Goal: Information Seeking & Learning: Find specific fact

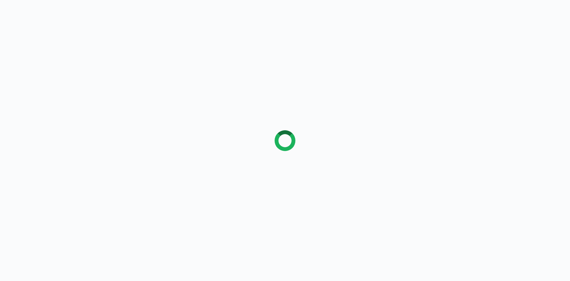
click at [156, 103] on div at bounding box center [285, 140] width 570 height 281
click at [141, 35] on div at bounding box center [285, 140] width 570 height 281
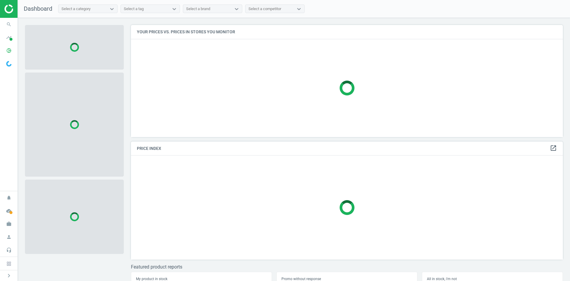
scroll to position [121, 437]
click at [7, 27] on icon "search" at bounding box center [8, 24] width 11 height 11
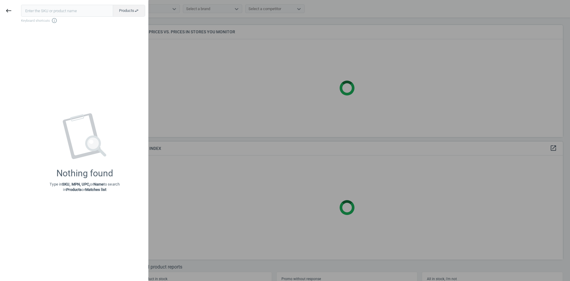
click at [39, 12] on input "text" at bounding box center [67, 11] width 92 height 12
type input "19790234"
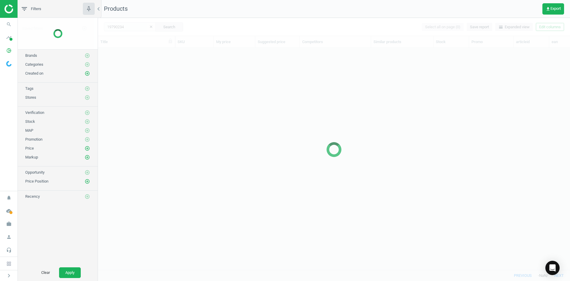
scroll to position [213, 468]
click at [213, 61] on div at bounding box center [334, 149] width 472 height 263
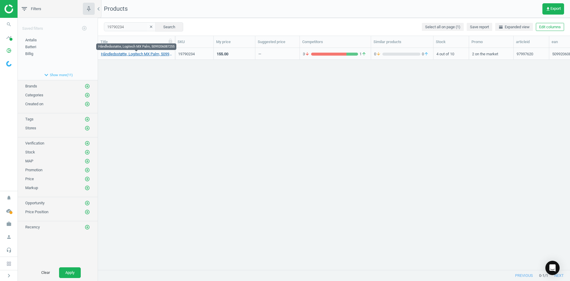
click at [149, 53] on link "Håndledsstøtte, Logitech MX Palm, 5099206087255" at bounding box center [136, 53] width 71 height 5
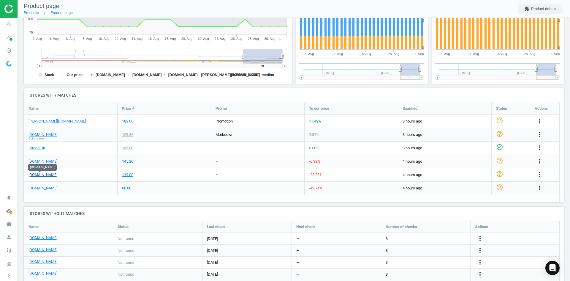
click at [46, 177] on link "[DOMAIN_NAME]" at bounding box center [43, 174] width 29 height 5
click at [45, 161] on link "[DOMAIN_NAME]" at bounding box center [43, 161] width 29 height 5
click at [33, 161] on link "[DOMAIN_NAME]" at bounding box center [43, 161] width 29 height 5
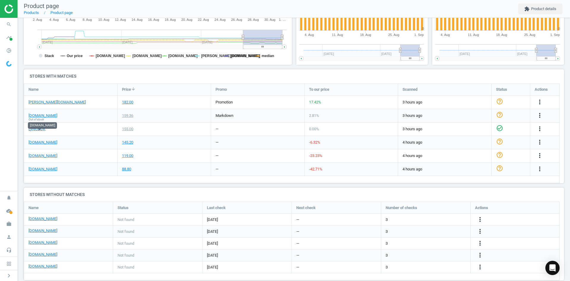
scroll to position [159, 0]
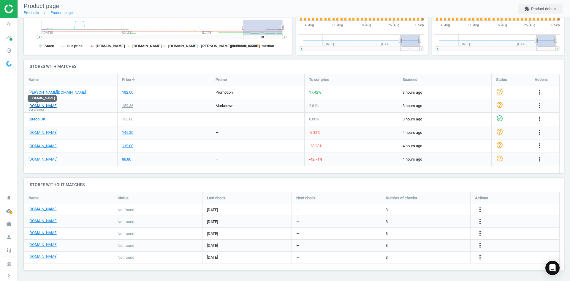
click at [41, 106] on link "[DOMAIN_NAME]" at bounding box center [43, 105] width 29 height 5
click at [47, 209] on link "[DOMAIN_NAME]" at bounding box center [43, 208] width 29 height 5
click at [38, 232] on link "[DOMAIN_NAME]" at bounding box center [43, 232] width 29 height 5
click at [34, 244] on link "[DOMAIN_NAME]" at bounding box center [43, 244] width 29 height 5
click at [42, 256] on link "[DOMAIN_NAME]" at bounding box center [43, 256] width 29 height 5
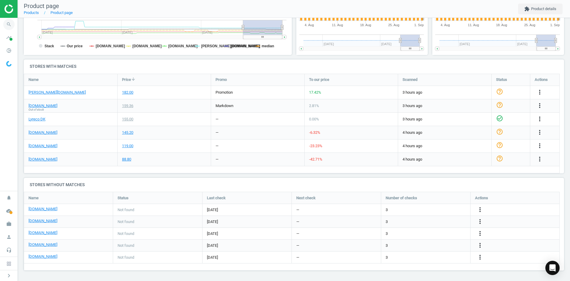
click at [10, 28] on icon "search" at bounding box center [8, 24] width 11 height 11
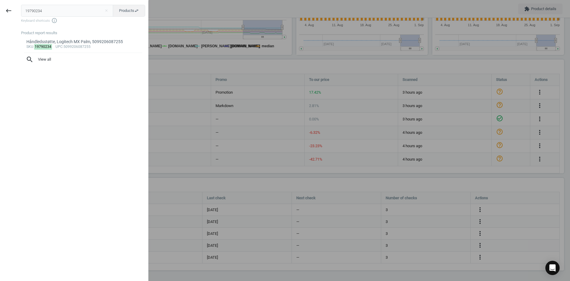
drag, startPoint x: 56, startPoint y: 13, endPoint x: 31, endPoint y: 12, distance: 25.5
click at [31, 12] on input "19790234" at bounding box center [67, 11] width 92 height 12
type input "1"
type input "12076478"
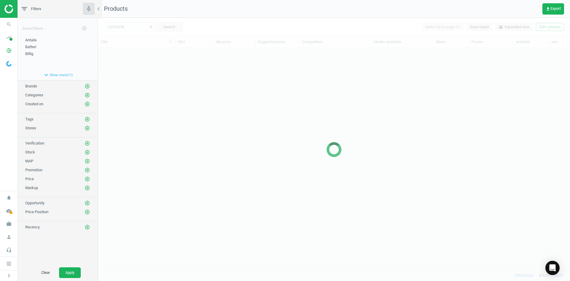
scroll to position [213, 468]
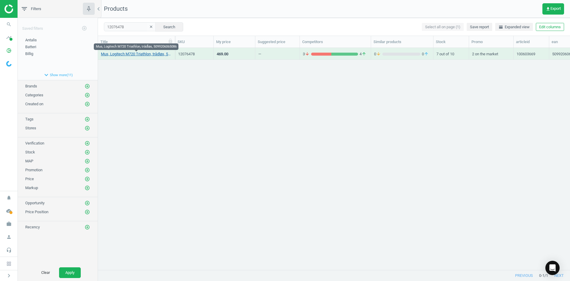
click at [143, 54] on link "Mus, Logitech M720 Triathlon, trådløs, 5099206065086" at bounding box center [136, 53] width 71 height 5
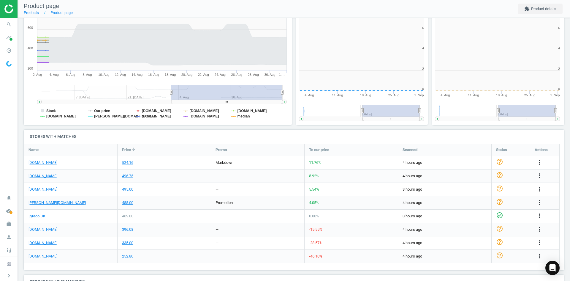
scroll to position [128, 140]
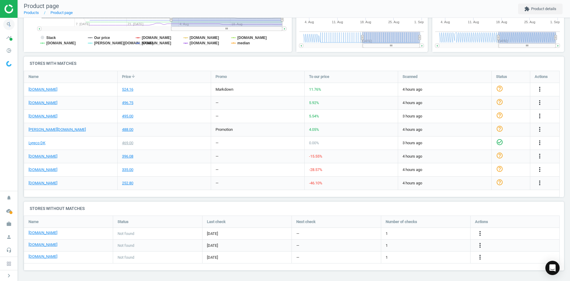
click at [10, 23] on icon "search" at bounding box center [8, 24] width 11 height 11
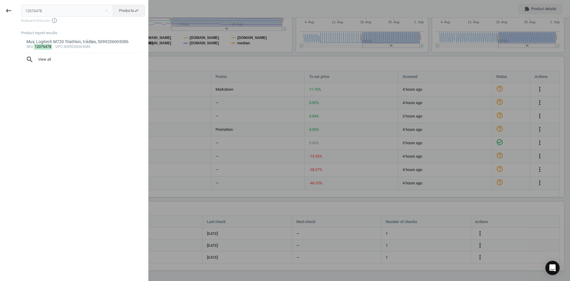
drag, startPoint x: 52, startPoint y: 10, endPoint x: 0, endPoint y: 17, distance: 52.2
click at [0, 12] on div "keyboard_backspace 12076478 close Products swap_horiz Keyboard shortcuts info_o…" at bounding box center [74, 141] width 149 height 281
type input "5416192"
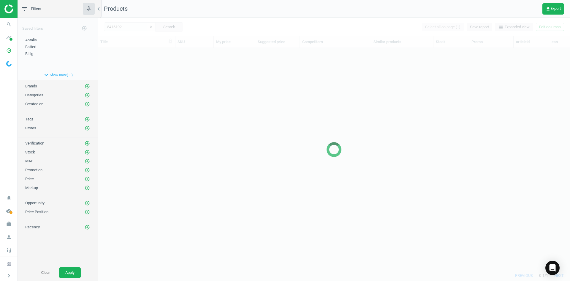
scroll to position [213, 468]
drag, startPoint x: 101, startPoint y: 95, endPoint x: 135, endPoint y: 83, distance: 36.1
click at [105, 94] on div at bounding box center [334, 149] width 472 height 263
click at [135, 82] on div at bounding box center [334, 149] width 472 height 263
click at [136, 82] on div at bounding box center [334, 149] width 472 height 263
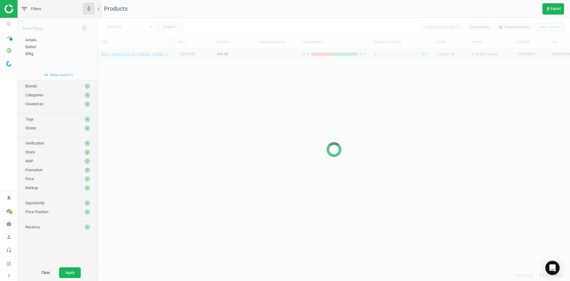
drag, startPoint x: 133, startPoint y: 82, endPoint x: 115, endPoint y: 65, distance: 24.4
click at [129, 80] on div at bounding box center [334, 149] width 472 height 263
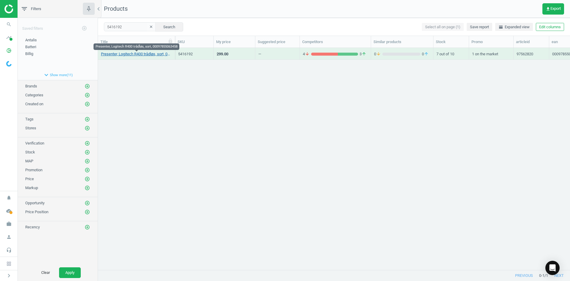
click at [116, 55] on link "Presenter, Logitech R400 trådløs, sort, 00097855063458" at bounding box center [136, 53] width 71 height 5
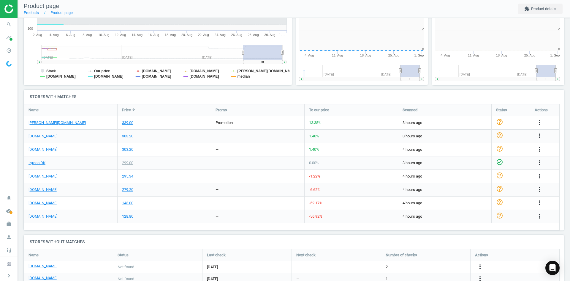
scroll to position [128, 140]
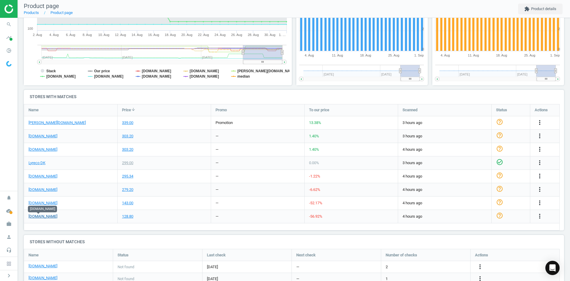
click at [41, 217] on link "[DOMAIN_NAME]" at bounding box center [43, 216] width 29 height 5
click at [48, 202] on link "[DOMAIN_NAME]" at bounding box center [43, 202] width 29 height 5
click at [45, 203] on link "[DOMAIN_NAME]" at bounding box center [43, 202] width 29 height 5
